Goal: Obtain resource: Download file/media

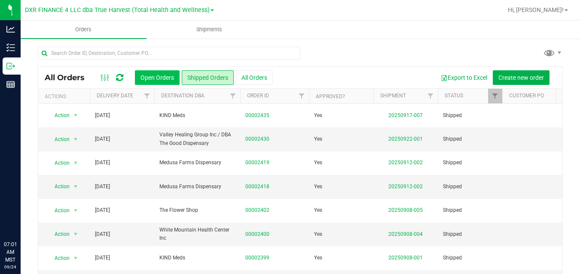
click at [153, 79] on button "Open Orders" at bounding box center [157, 77] width 45 height 15
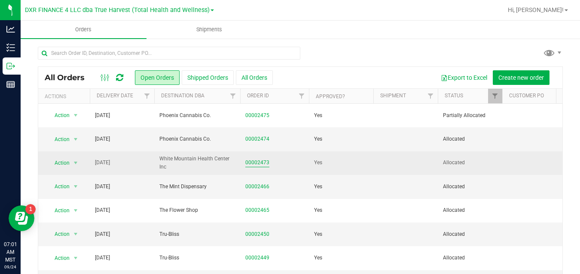
click at [255, 167] on link "00002473" at bounding box center [257, 163] width 24 height 8
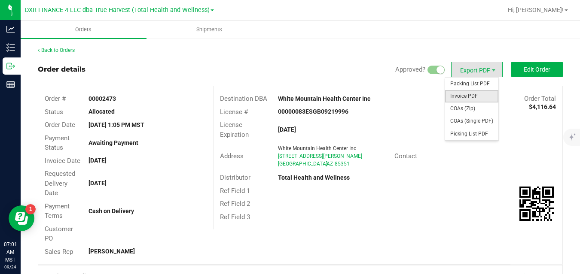
click at [472, 97] on span "Invoice PDF" at bounding box center [471, 96] width 53 height 12
click at [459, 79] on span "Packing List PDF" at bounding box center [471, 84] width 53 height 12
click at [459, 106] on span "COAs (Zip)" at bounding box center [471, 109] width 53 height 12
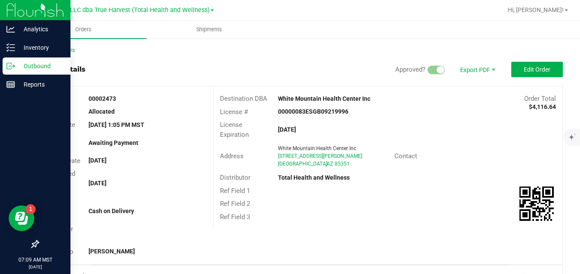
click at [15, 64] on icon at bounding box center [10, 66] width 9 height 9
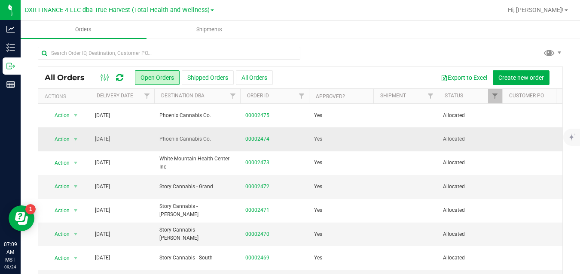
click at [261, 143] on link "00002474" at bounding box center [257, 139] width 24 height 8
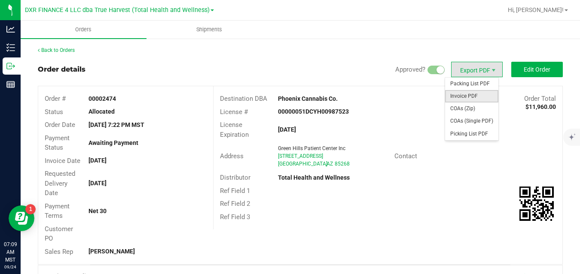
click at [465, 95] on span "Invoice PDF" at bounding box center [471, 96] width 53 height 12
click at [459, 82] on span "Packing List PDF" at bounding box center [471, 84] width 53 height 12
click at [465, 106] on span "COAs (Zip)" at bounding box center [471, 109] width 53 height 12
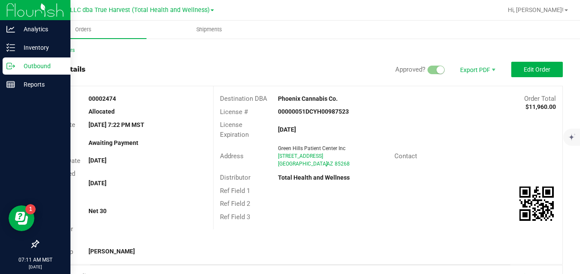
click at [13, 67] on icon at bounding box center [10, 66] width 9 height 9
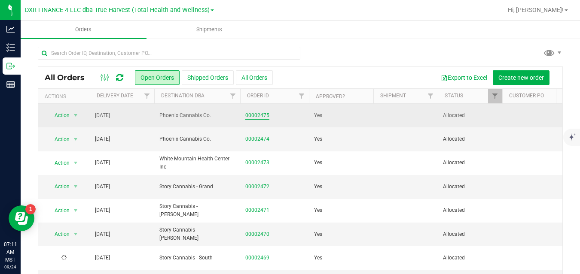
click at [259, 118] on link "00002475" at bounding box center [257, 116] width 24 height 8
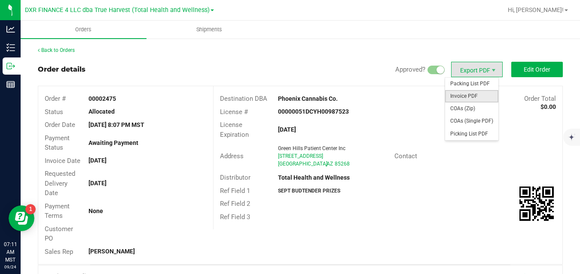
click at [467, 95] on span "Invoice PDF" at bounding box center [471, 96] width 53 height 12
click at [459, 82] on span "Packing List PDF" at bounding box center [471, 84] width 53 height 12
click at [466, 110] on span "COAs (Zip)" at bounding box center [471, 109] width 53 height 12
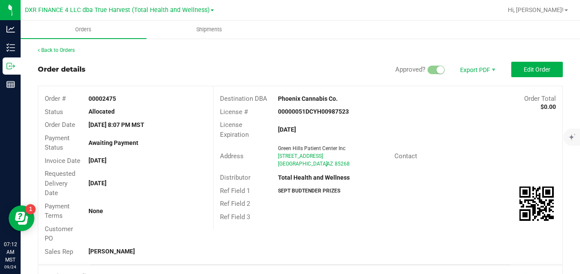
click at [251, 13] on div at bounding box center [359, 10] width 285 height 17
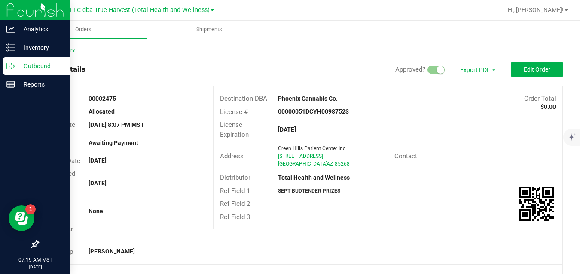
click at [12, 64] on icon at bounding box center [10, 66] width 9 height 9
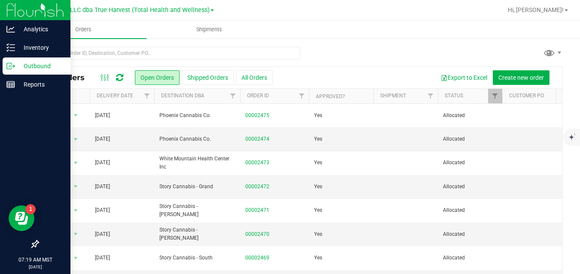
scroll to position [146, 0]
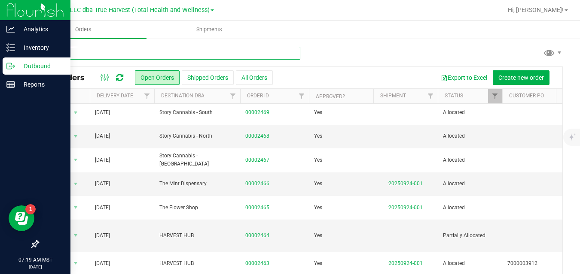
click at [231, 52] on input "text" at bounding box center [169, 53] width 262 height 13
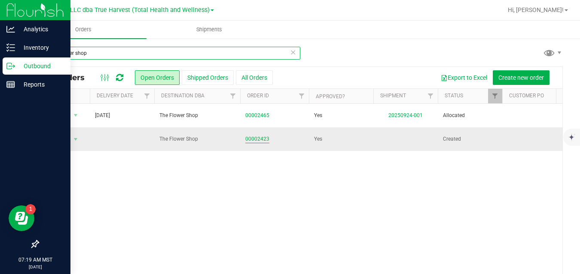
type input "the flower shop"
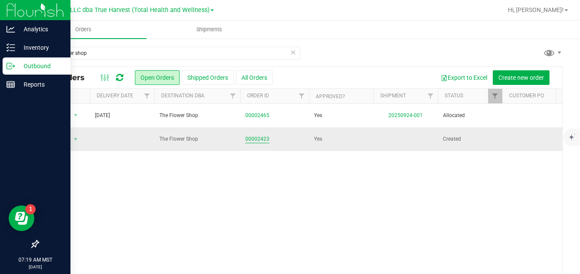
click at [266, 140] on link "00002423" at bounding box center [257, 139] width 24 height 8
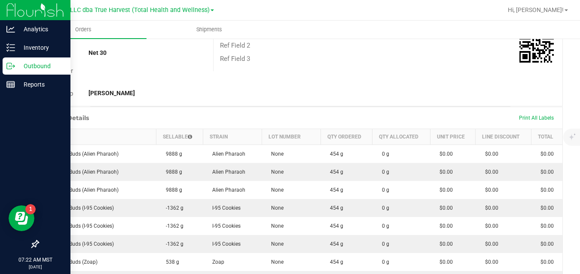
scroll to position [380, 0]
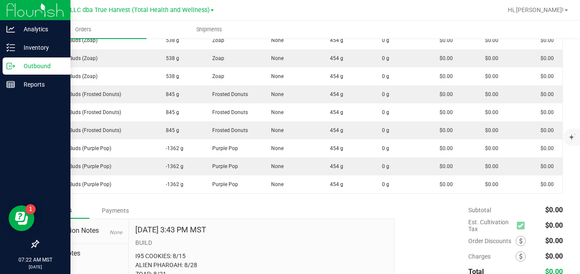
click at [13, 62] on icon at bounding box center [10, 66] width 9 height 9
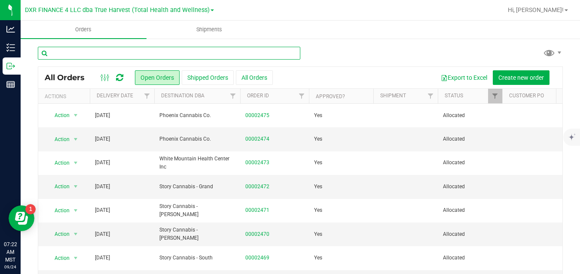
click at [140, 52] on input "text" at bounding box center [169, 53] width 262 height 13
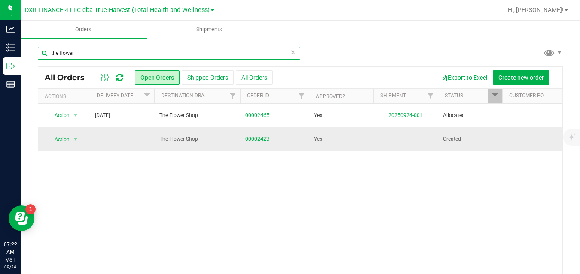
type input "the flower"
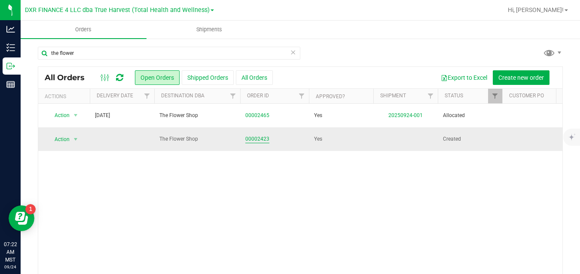
click at [250, 142] on link "00002423" at bounding box center [257, 139] width 24 height 8
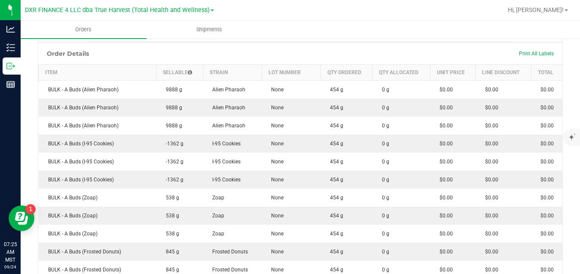
scroll to position [2, 0]
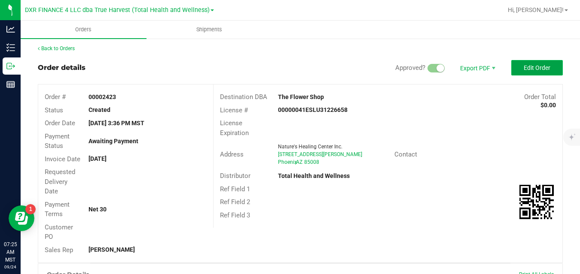
click at [539, 69] on span "Edit Order" at bounding box center [536, 67] width 27 height 7
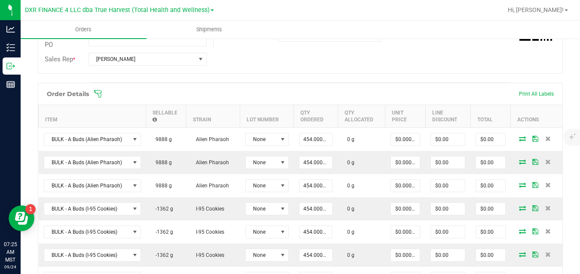
scroll to position [200, 0]
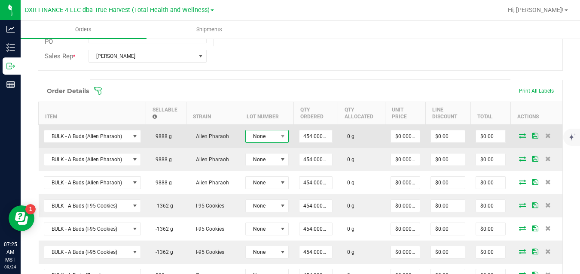
click at [265, 139] on span "None" at bounding box center [262, 137] width 32 height 12
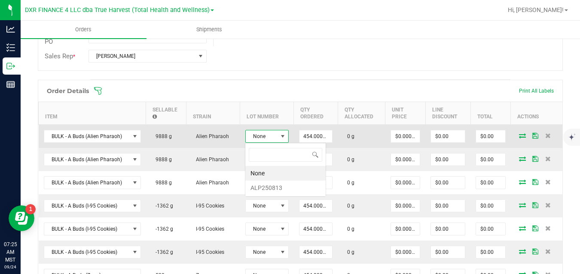
scroll to position [13, 43]
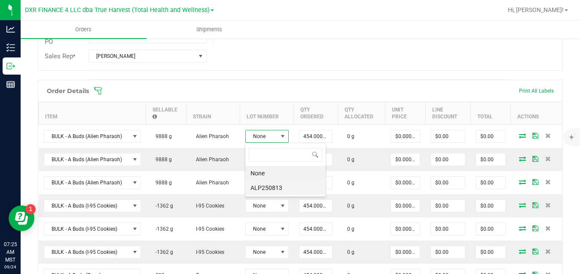
click at [274, 186] on li "ALP250813" at bounding box center [285, 188] width 80 height 15
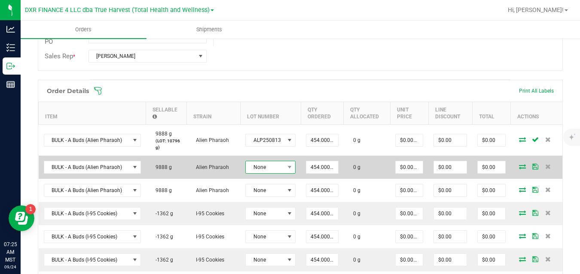
click at [274, 166] on span "None" at bounding box center [265, 167] width 39 height 12
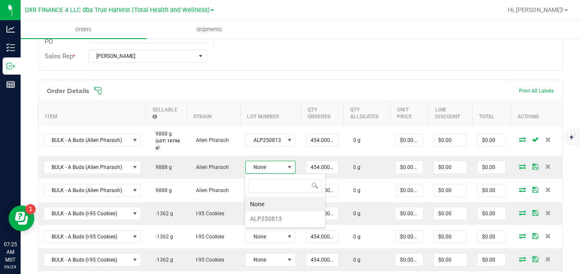
click at [302, 83] on div "Order Details Print All Labels" at bounding box center [300, 90] width 524 height 21
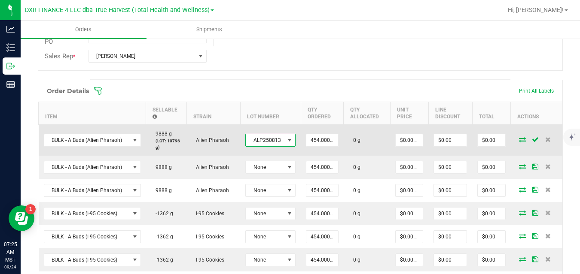
click at [284, 140] on span at bounding box center [289, 140] width 11 height 12
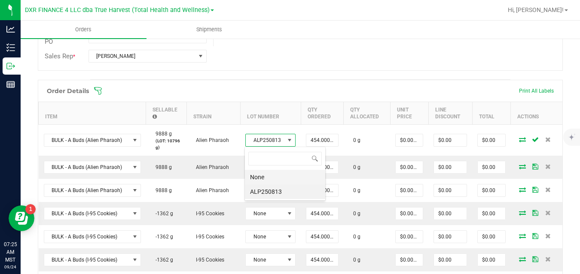
click at [273, 177] on li "None" at bounding box center [285, 177] width 80 height 15
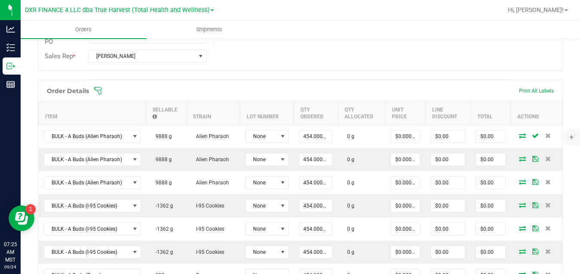
scroll to position [0, 0]
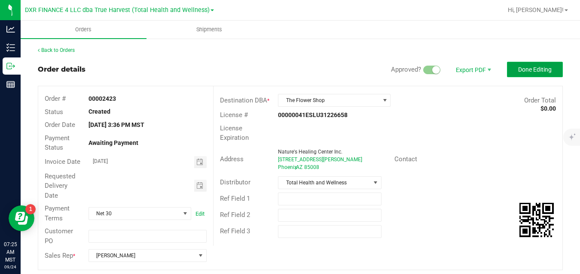
click at [534, 65] on button "Done Editing" at bounding box center [535, 69] width 56 height 15
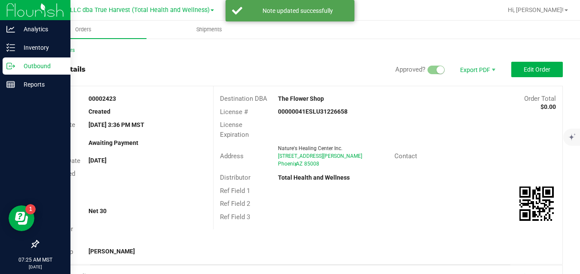
drag, startPoint x: 17, startPoint y: 60, endPoint x: 12, endPoint y: 63, distance: 5.0
click at [12, 63] on icon at bounding box center [10, 66] width 9 height 9
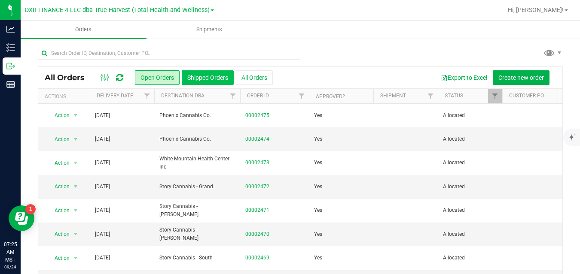
click at [200, 81] on button "Shipped Orders" at bounding box center [208, 77] width 52 height 15
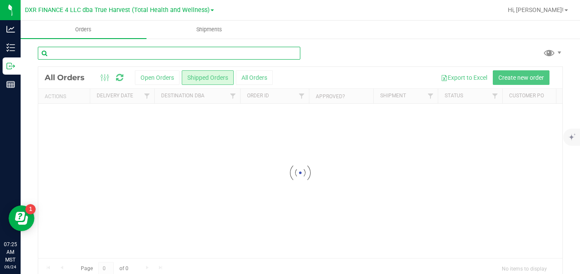
click at [209, 50] on input "text" at bounding box center [169, 53] width 262 height 13
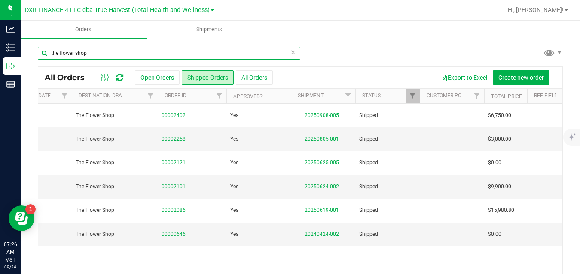
scroll to position [0, 84]
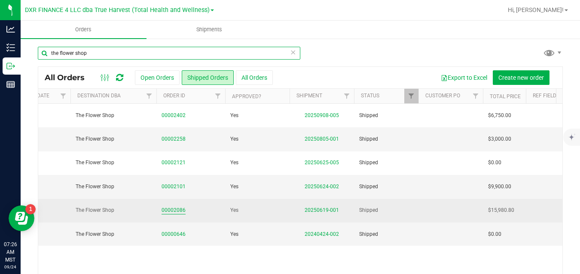
type input "the flower shop"
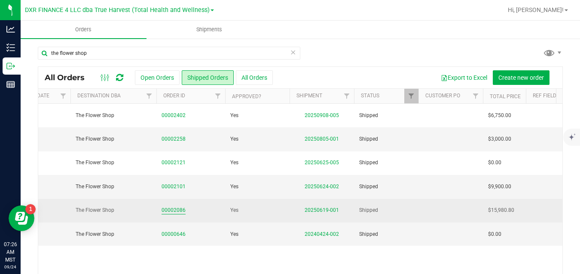
click at [167, 211] on link "00002086" at bounding box center [173, 211] width 24 height 8
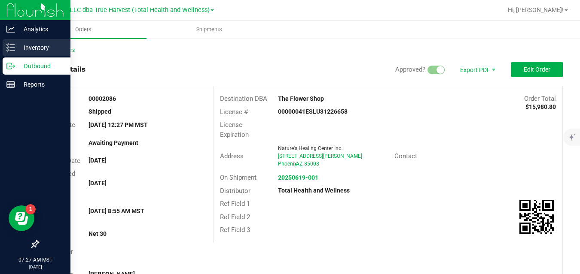
click at [31, 48] on p "Inventory" at bounding box center [41, 48] width 52 height 10
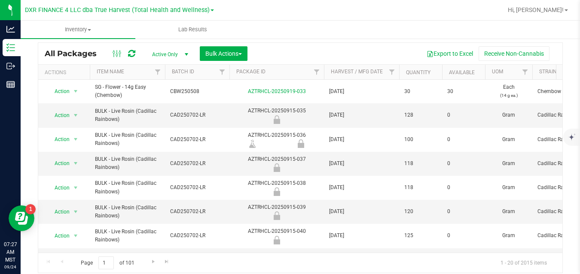
scroll to position [0, 894]
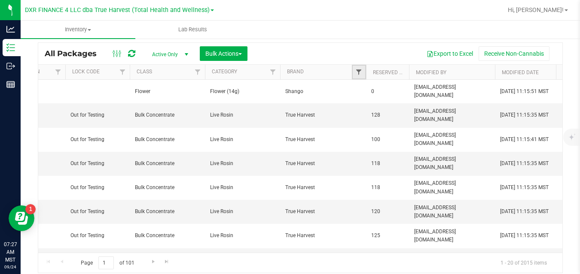
click at [357, 75] on span "Filter" at bounding box center [358, 72] width 7 height 7
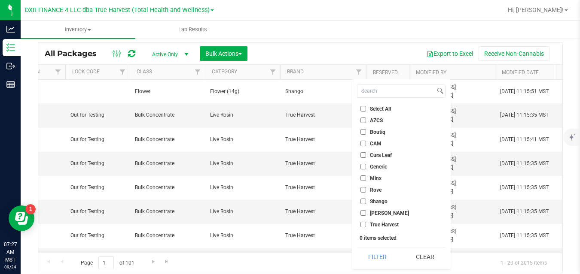
click at [374, 223] on span "True Harvest" at bounding box center [384, 224] width 29 height 5
click at [366, 223] on input "True Harvest" at bounding box center [363, 225] width 6 height 6
checkbox input "true"
click at [370, 143] on span "CAM" at bounding box center [376, 143] width 12 height 5
click at [366, 143] on input "CAM" at bounding box center [363, 144] width 6 height 6
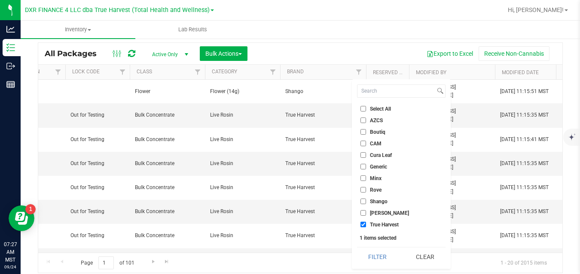
checkbox input "true"
click at [369, 254] on button "Filter" at bounding box center [377, 257] width 41 height 19
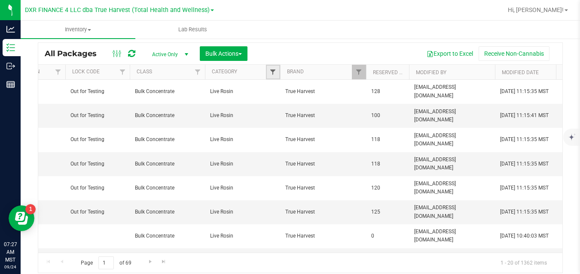
drag, startPoint x: 270, startPoint y: 68, endPoint x: 274, endPoint y: 73, distance: 6.4
click at [274, 73] on span "Filter" at bounding box center [272, 72] width 7 height 7
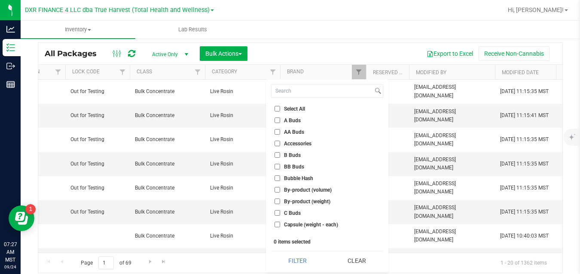
click at [277, 122] on input "A Buds" at bounding box center [277, 121] width 6 height 6
checkbox input "true"
click at [295, 253] on button "Filter" at bounding box center [297, 261] width 53 height 19
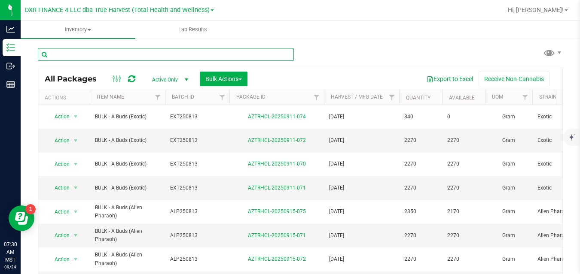
click at [261, 54] on input "text" at bounding box center [166, 54] width 256 height 13
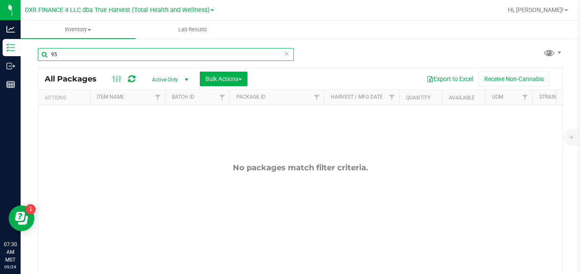
drag, startPoint x: 91, startPoint y: 55, endPoint x: 50, endPoint y: 55, distance: 40.4
click at [50, 55] on input "95" at bounding box center [166, 54] width 256 height 13
type input "I"
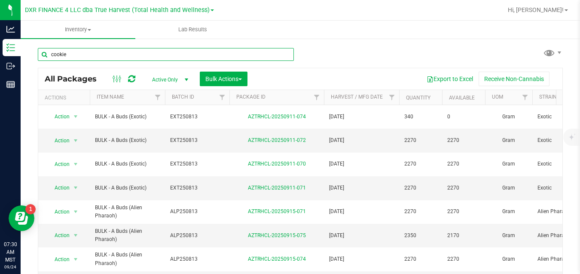
type input "cookies"
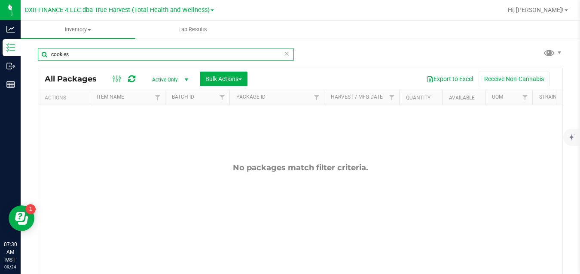
drag, startPoint x: 73, startPoint y: 54, endPoint x: 45, endPoint y: 55, distance: 28.4
click at [45, 55] on input "cookies" at bounding box center [166, 54] width 256 height 13
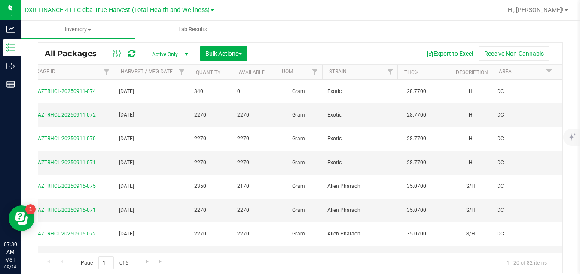
scroll to position [0, 266]
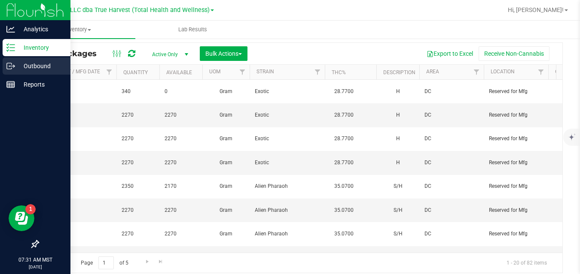
click at [14, 69] on icon at bounding box center [10, 66] width 9 height 9
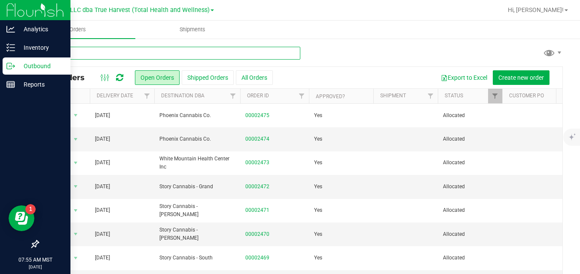
click at [218, 54] on input "text" at bounding box center [169, 53] width 262 height 13
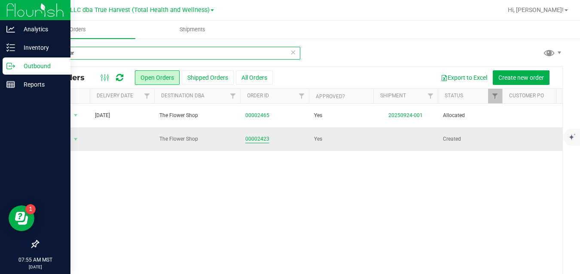
type input "the flower"
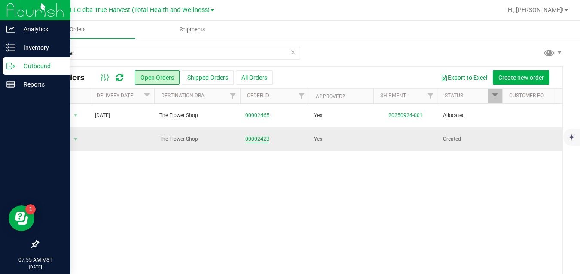
click at [258, 138] on link "00002423" at bounding box center [257, 139] width 24 height 8
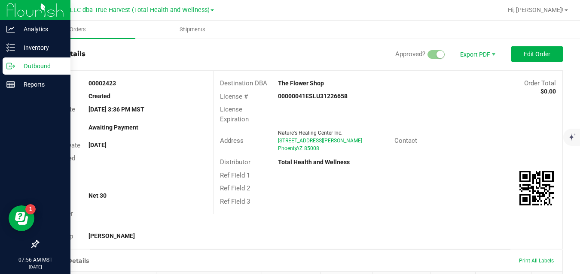
scroll to position [14, 0]
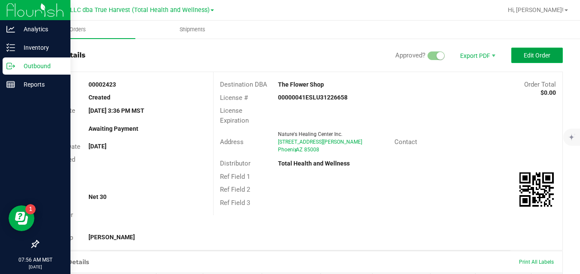
click at [540, 55] on span "Edit Order" at bounding box center [536, 55] width 27 height 7
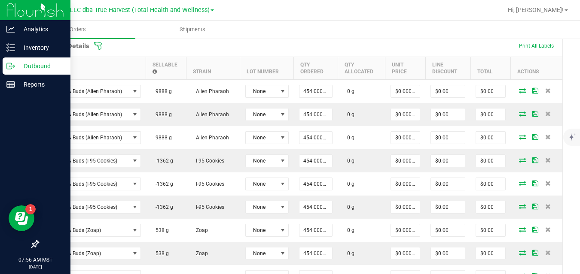
scroll to position [258, 0]
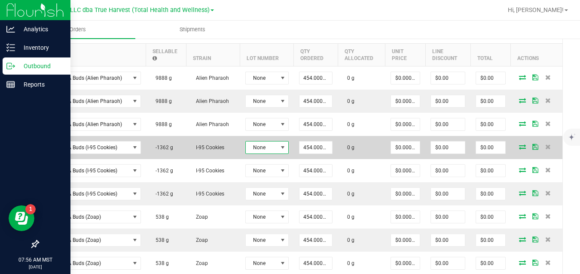
click at [284, 150] on span at bounding box center [282, 147] width 7 height 7
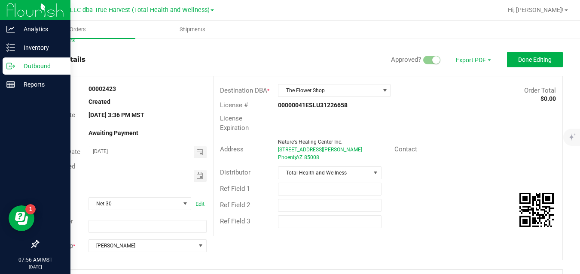
scroll to position [7, 0]
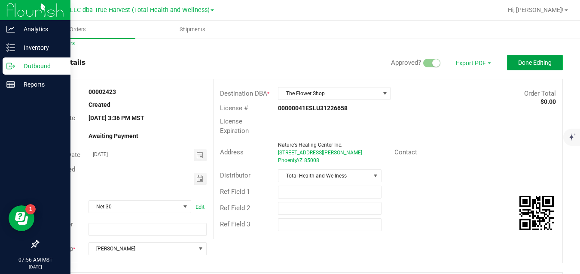
click at [533, 68] on button "Done Editing" at bounding box center [535, 62] width 56 height 15
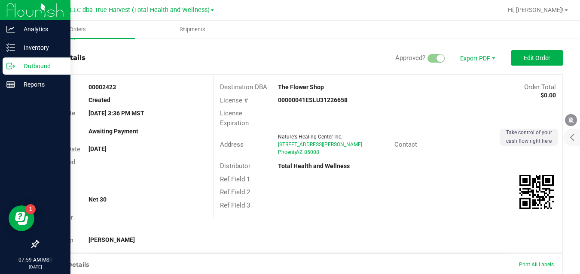
scroll to position [6, 0]
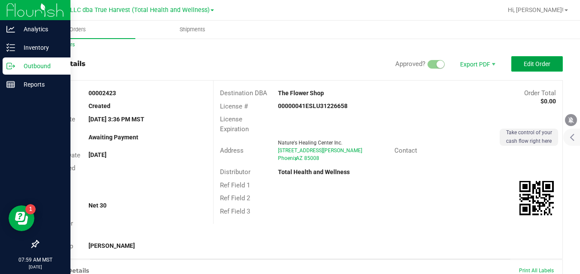
click at [541, 59] on button "Edit Order" at bounding box center [537, 63] width 52 height 15
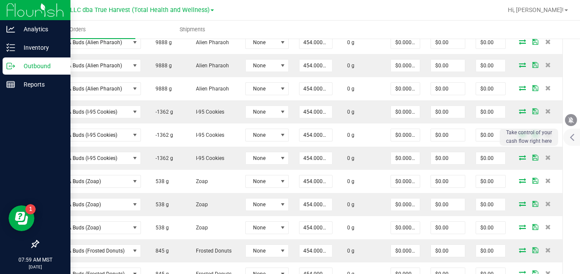
scroll to position [295, 0]
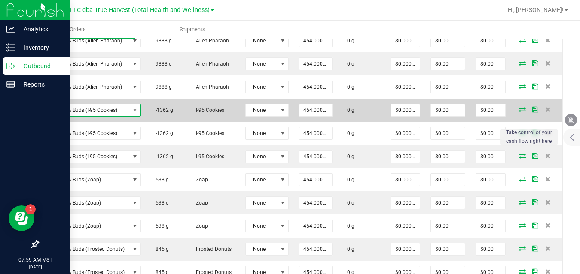
click at [126, 111] on span "BULK - A Buds (I-95 Cookies)" at bounding box center [86, 110] width 85 height 12
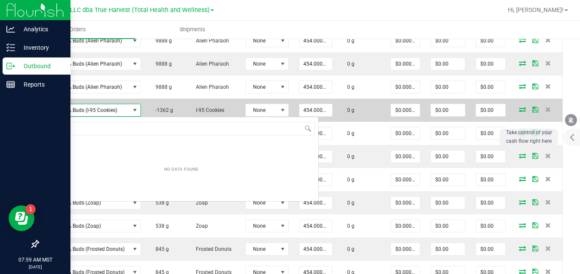
scroll to position [13, 97]
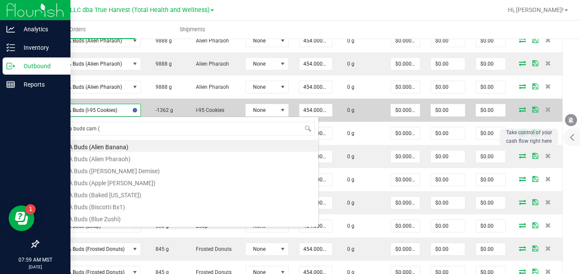
type input "bulk - a buds cam (i"
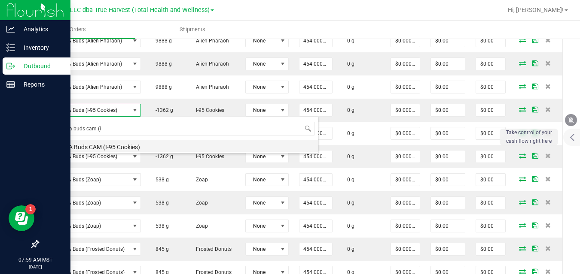
click at [117, 146] on li "BULK - A Buds CAM (I-95 Cookies)" at bounding box center [181, 146] width 274 height 12
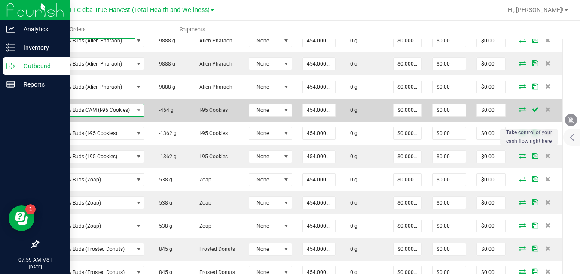
click at [122, 110] on span "BULK - A Buds CAM (I-95 Cookies)" at bounding box center [88, 110] width 89 height 12
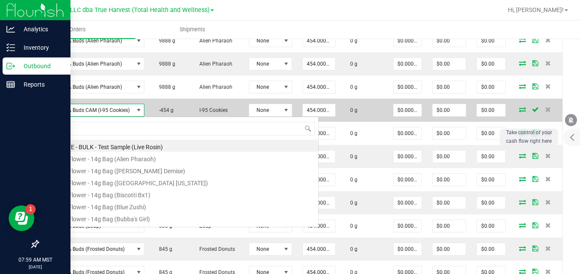
scroll to position [13, 101]
type input "95"
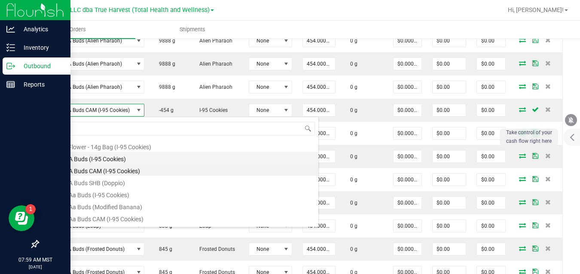
click at [118, 158] on li "BULK - A Buds (I-95 Cookies)" at bounding box center [181, 158] width 274 height 12
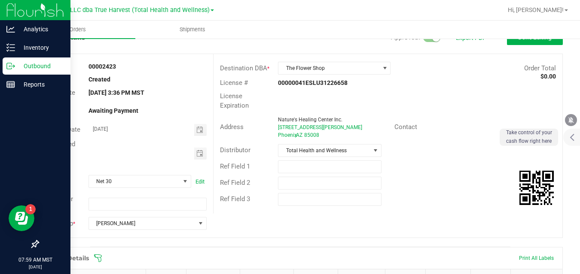
scroll to position [0, 0]
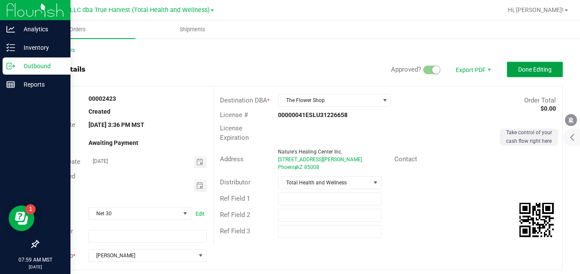
click at [542, 70] on span "Done Editing" at bounding box center [534, 69] width 33 height 7
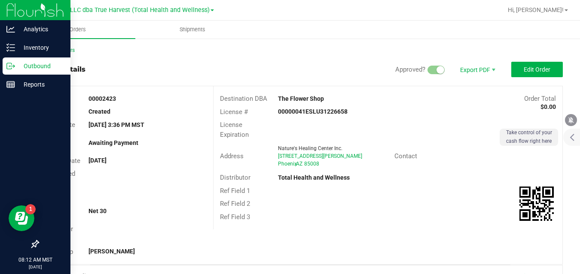
click at [13, 67] on icon at bounding box center [10, 66] width 9 height 9
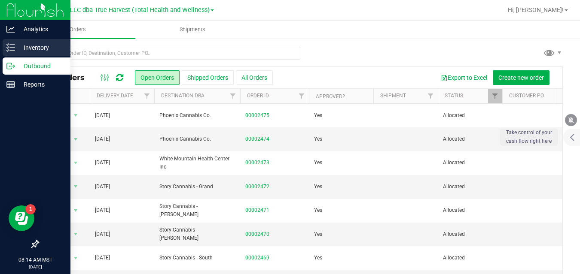
click at [30, 49] on p "Inventory" at bounding box center [41, 48] width 52 height 10
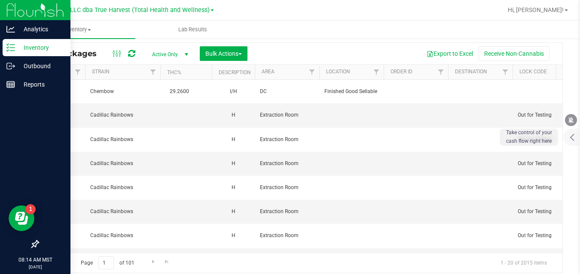
scroll to position [0, 894]
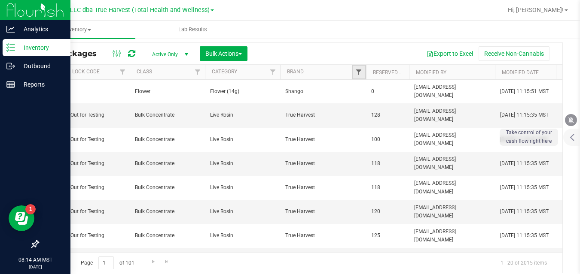
click at [357, 72] on span "Filter" at bounding box center [358, 72] width 7 height 7
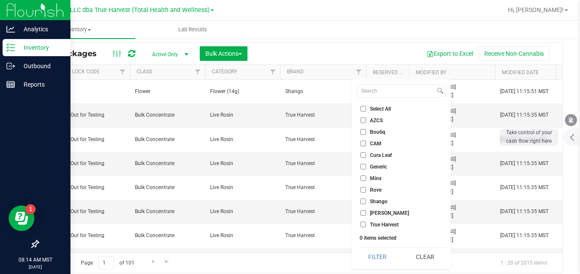
click at [375, 204] on span "Shango" at bounding box center [379, 201] width 18 height 5
click at [366, 204] on input "Shango" at bounding box center [363, 202] width 6 height 6
checkbox input "true"
click at [367, 256] on button "Filter" at bounding box center [377, 257] width 41 height 19
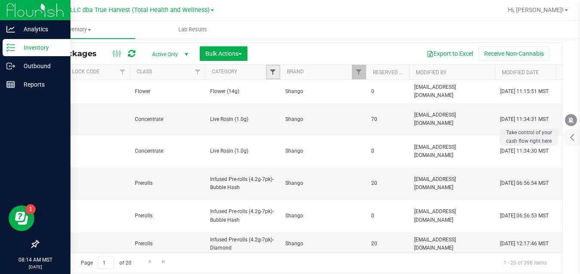
click at [273, 73] on span "Filter" at bounding box center [272, 72] width 7 height 7
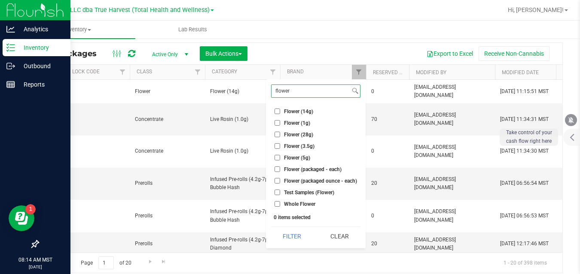
type input "flower"
click at [297, 148] on span "Flower (3.5g)" at bounding box center [299, 146] width 30 height 5
click at [280, 148] on input "Flower (3.5g)" at bounding box center [277, 146] width 6 height 6
checkbox input "true"
click at [297, 232] on button "Filter" at bounding box center [292, 236] width 42 height 19
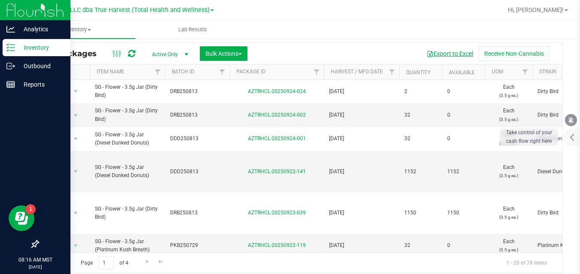
click at [440, 53] on button "Export to Excel" at bounding box center [450, 53] width 58 height 15
